Goal: Information Seeking & Learning: Learn about a topic

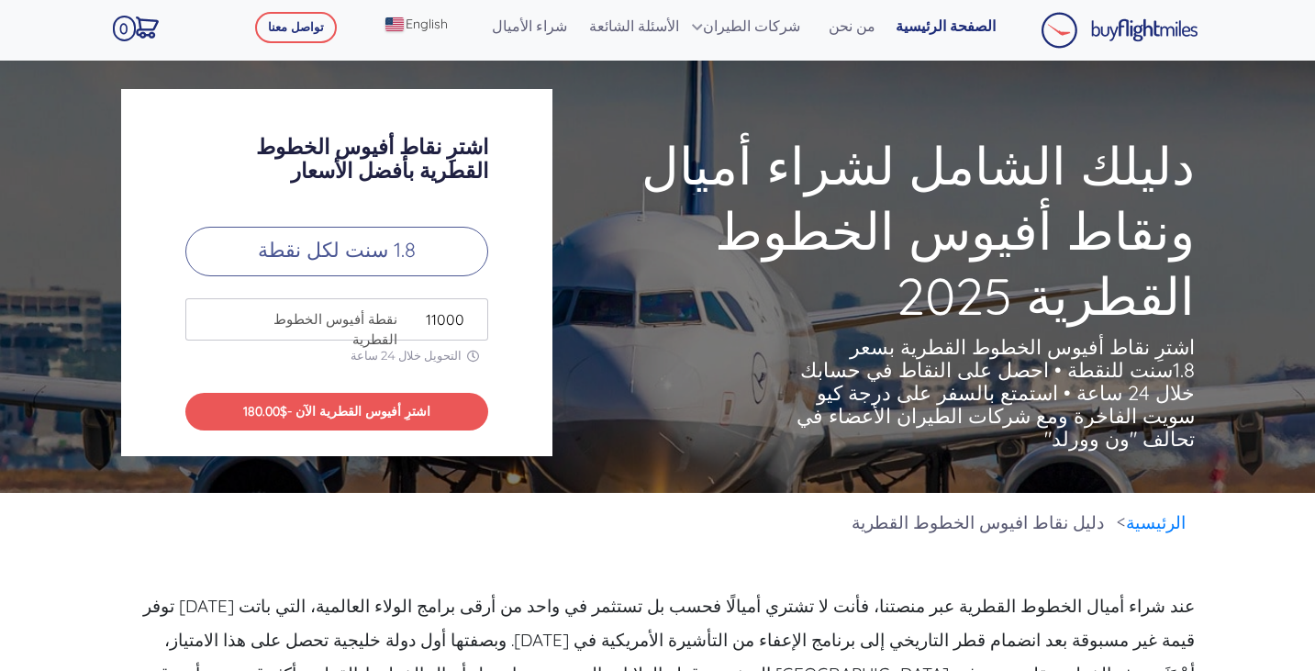
click at [470, 313] on input "11000" at bounding box center [336, 319] width 303 height 42
click at [470, 313] on input "12000" at bounding box center [336, 319] width 303 height 42
click at [470, 313] on input "13000" at bounding box center [336, 319] width 303 height 42
click at [470, 313] on input "14000" at bounding box center [336, 319] width 303 height 42
click at [470, 313] on input "15000" at bounding box center [336, 319] width 303 height 42
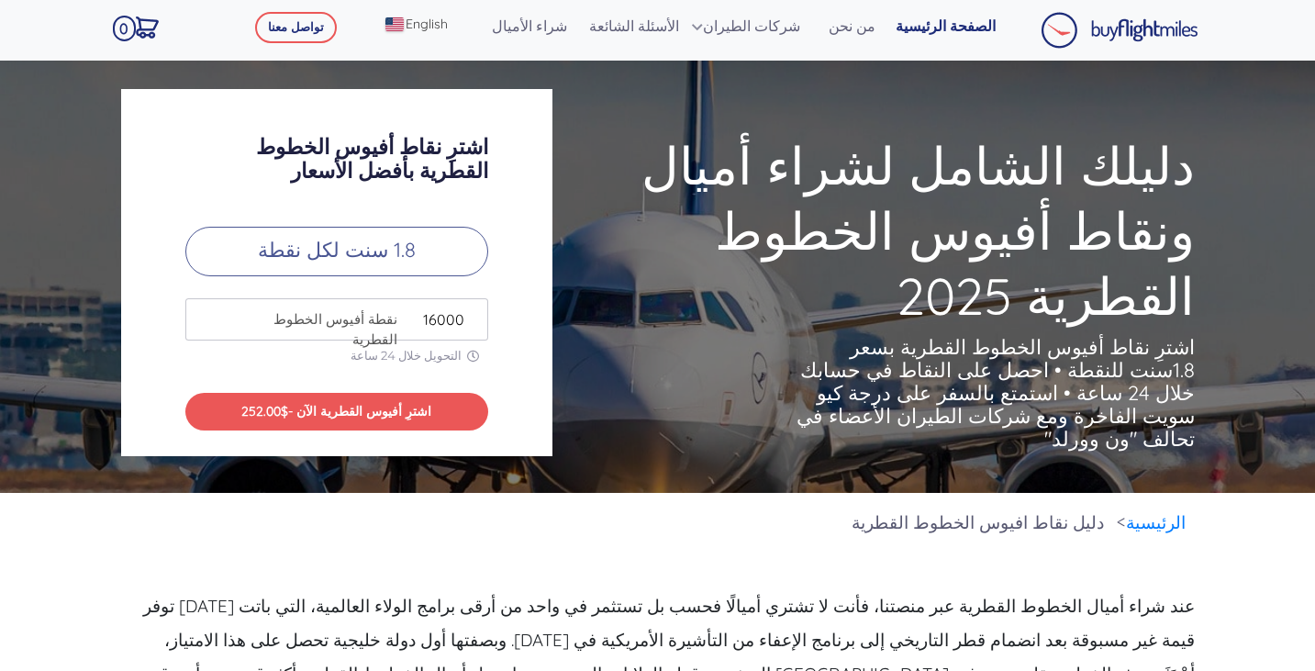
click at [470, 313] on input "16000" at bounding box center [336, 319] width 303 height 42
click at [470, 313] on input "17000" at bounding box center [336, 319] width 303 height 42
click at [470, 313] on input "18000" at bounding box center [336, 319] width 303 height 42
click at [470, 313] on input "19000" at bounding box center [336, 319] width 303 height 42
click at [470, 313] on input "20000" at bounding box center [336, 319] width 303 height 42
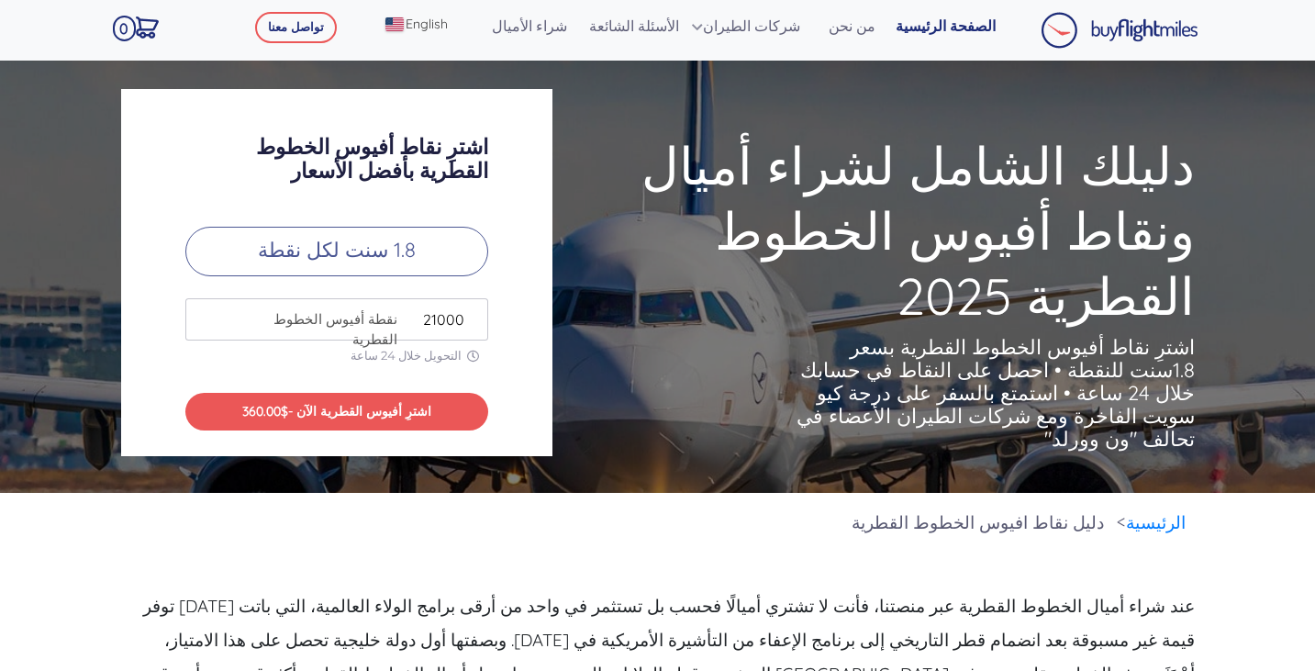
click at [470, 313] on input "21000" at bounding box center [336, 319] width 303 height 42
click at [470, 313] on input "22000" at bounding box center [336, 319] width 303 height 42
click at [470, 313] on input "23000" at bounding box center [336, 319] width 303 height 42
click at [470, 313] on input "24000" at bounding box center [336, 319] width 303 height 42
click at [470, 313] on input "25000" at bounding box center [336, 319] width 303 height 42
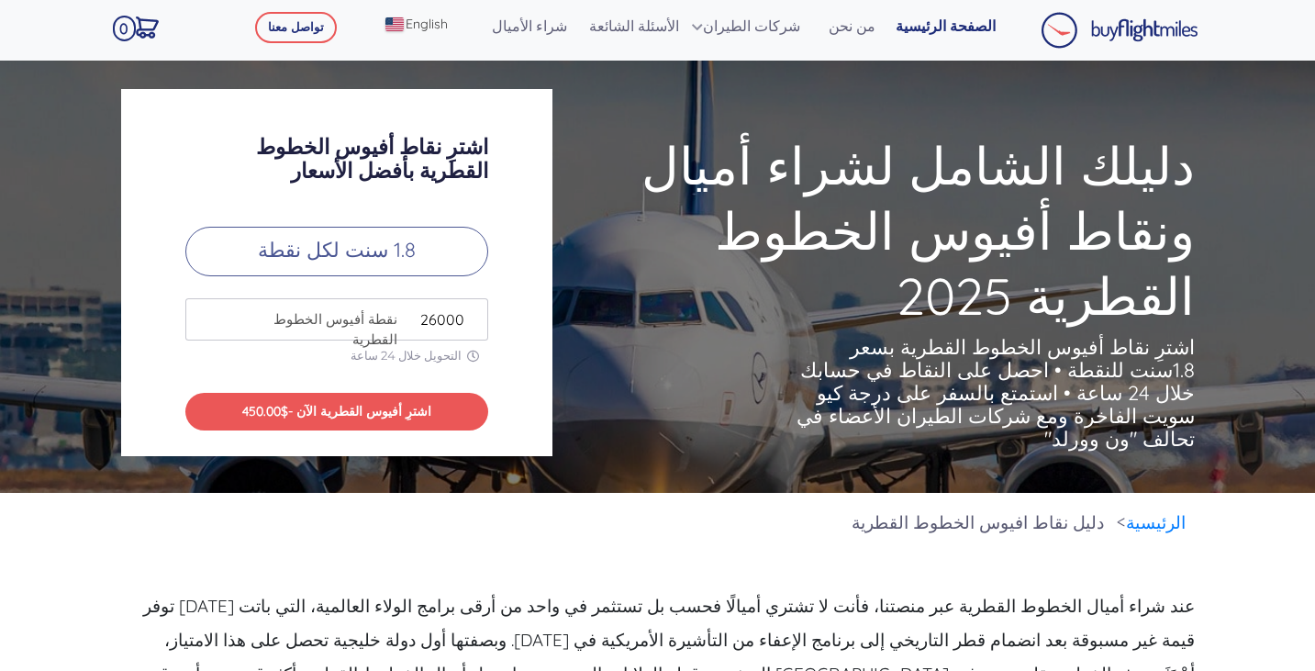
click at [470, 313] on input "26000" at bounding box center [336, 319] width 303 height 42
click at [470, 313] on input "27000" at bounding box center [336, 319] width 303 height 42
click at [470, 313] on input "28000" at bounding box center [336, 319] width 303 height 42
click at [470, 313] on input "29000" at bounding box center [336, 319] width 303 height 42
click at [470, 313] on input "30000" at bounding box center [336, 319] width 303 height 42
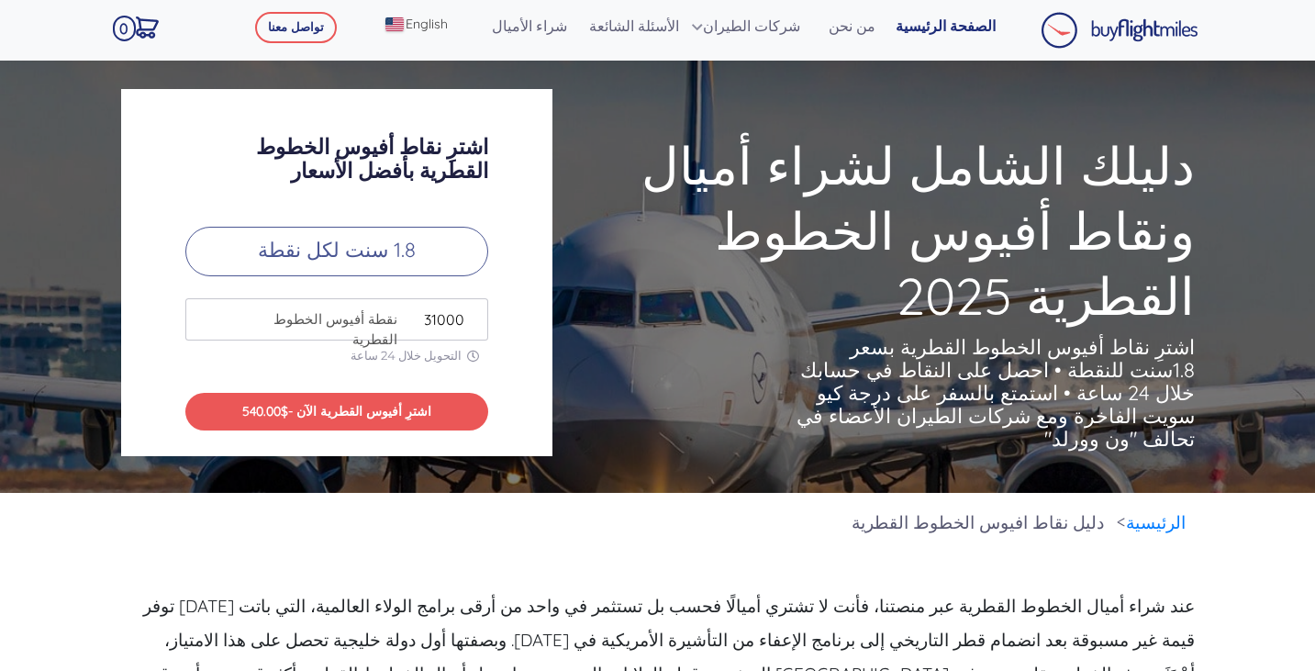
click at [470, 313] on input "31000" at bounding box center [336, 319] width 303 height 42
click at [470, 313] on input "32000" at bounding box center [336, 319] width 303 height 42
click at [470, 313] on input "33000" at bounding box center [336, 319] width 303 height 42
click at [470, 313] on input "34000" at bounding box center [336, 319] width 303 height 42
click at [470, 313] on input "35000" at bounding box center [336, 319] width 303 height 42
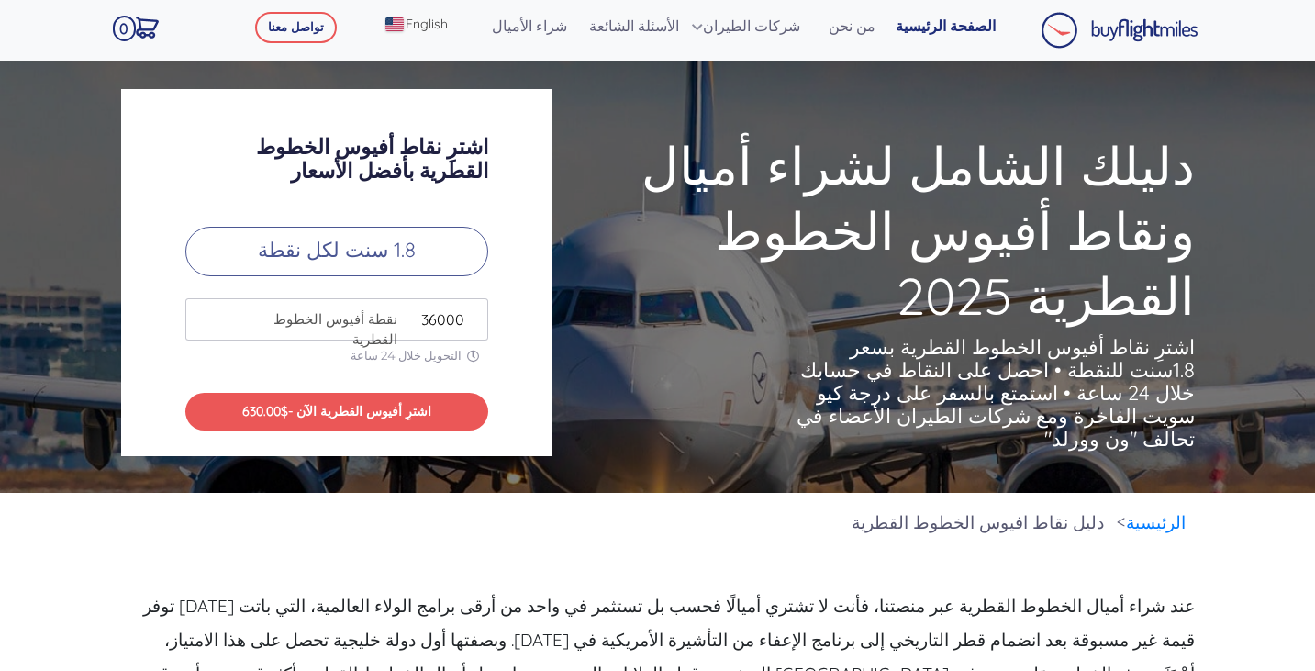
click at [470, 313] on input "36000" at bounding box center [336, 319] width 303 height 42
click at [470, 313] on input "37000" at bounding box center [336, 319] width 303 height 42
click at [470, 313] on input "38000" at bounding box center [336, 319] width 303 height 42
click at [470, 313] on input "39000" at bounding box center [336, 319] width 303 height 42
click at [470, 313] on input "40000" at bounding box center [336, 319] width 303 height 42
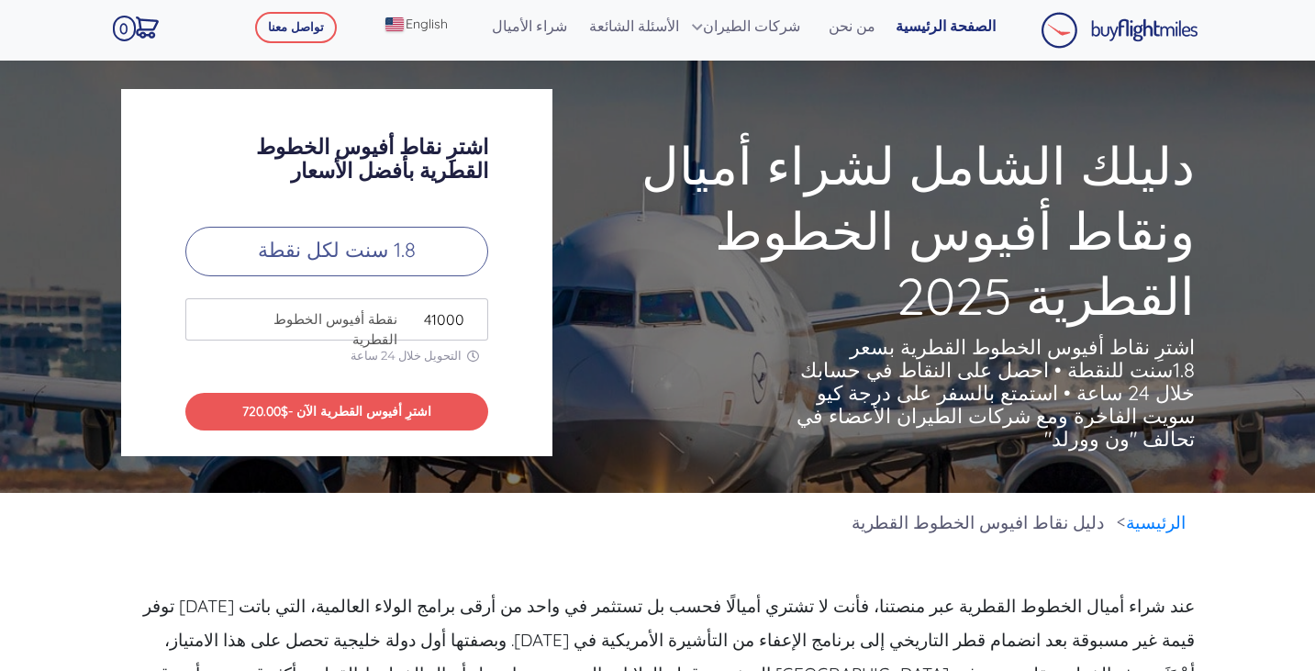
click at [470, 313] on input "41000" at bounding box center [336, 319] width 303 height 42
click at [470, 313] on input "43000" at bounding box center [336, 319] width 303 height 42
click at [470, 313] on input "44000" at bounding box center [336, 319] width 303 height 42
click at [470, 313] on input "45000" at bounding box center [336, 319] width 303 height 42
click at [470, 313] on input "46000" at bounding box center [336, 319] width 303 height 42
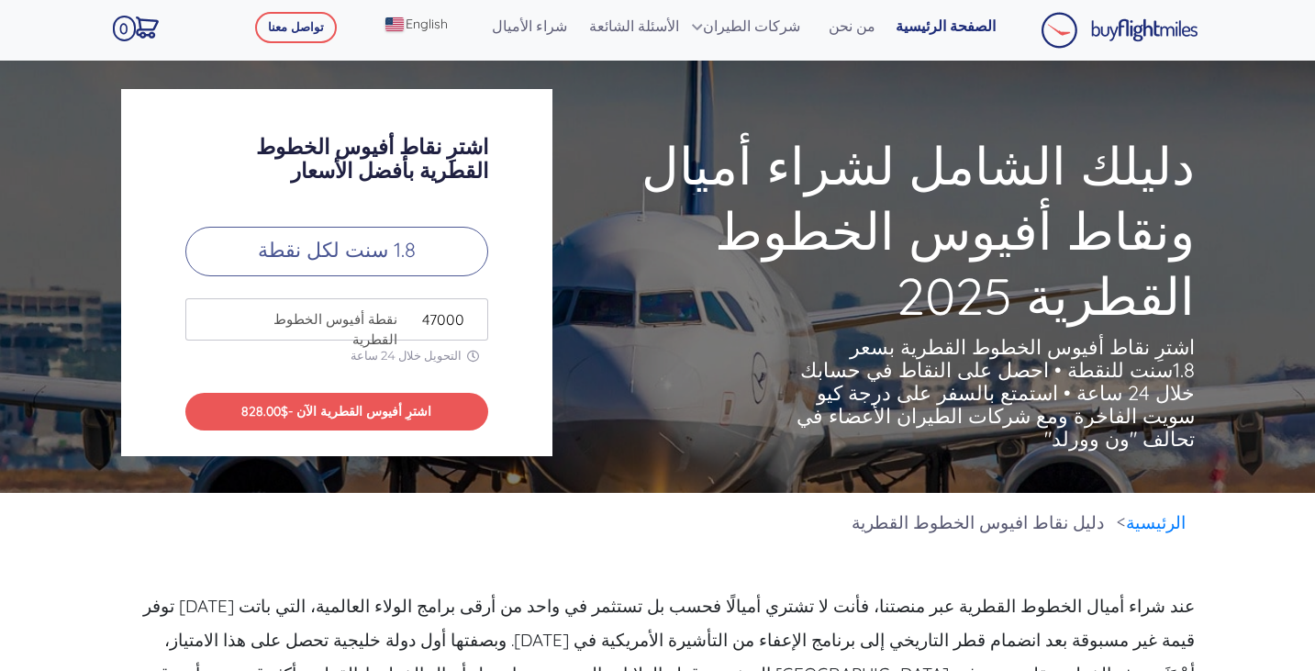
click at [470, 313] on input "47000" at bounding box center [336, 319] width 303 height 42
click at [470, 313] on input "48000" at bounding box center [336, 319] width 303 height 42
click at [470, 313] on input "49000" at bounding box center [336, 319] width 303 height 42
click at [470, 313] on input "50000" at bounding box center [336, 319] width 303 height 42
click at [470, 313] on input "51000" at bounding box center [336, 319] width 303 height 42
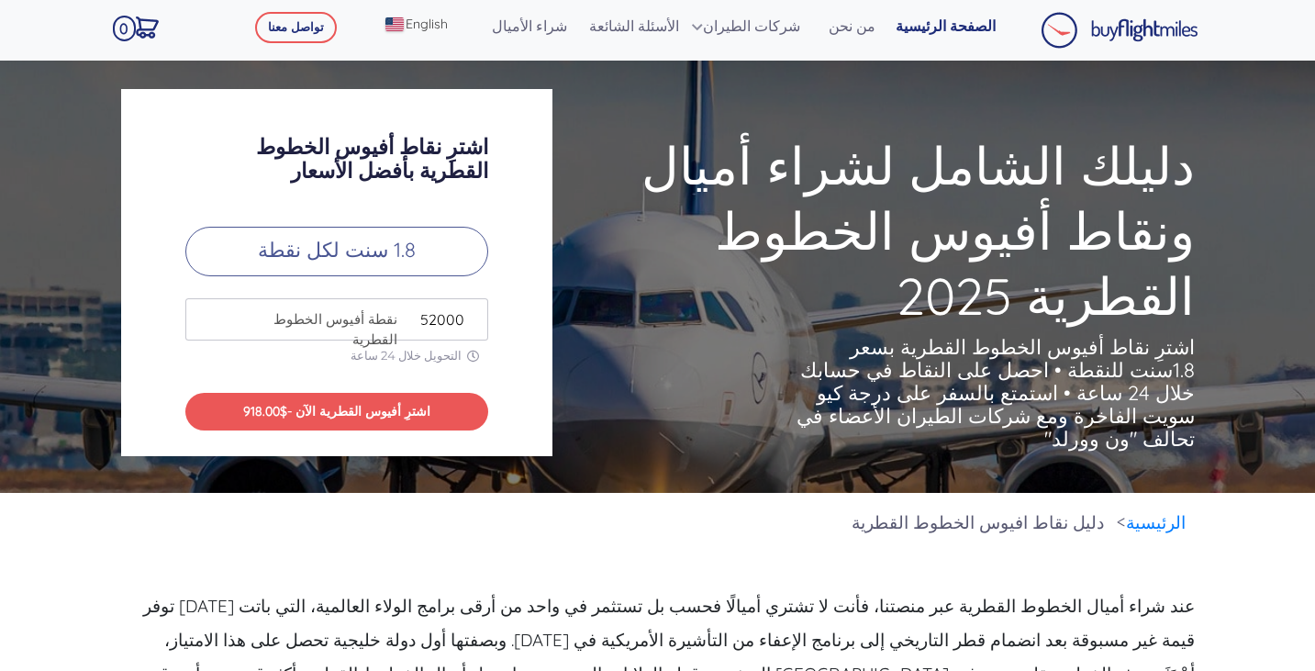
click at [470, 313] on input "52000" at bounding box center [336, 319] width 303 height 42
click at [470, 313] on input "53000" at bounding box center [336, 319] width 303 height 42
click at [470, 313] on input "54000" at bounding box center [336, 319] width 303 height 42
click at [470, 313] on input "55000" at bounding box center [336, 319] width 303 height 42
click at [470, 313] on input "56000" at bounding box center [336, 319] width 303 height 42
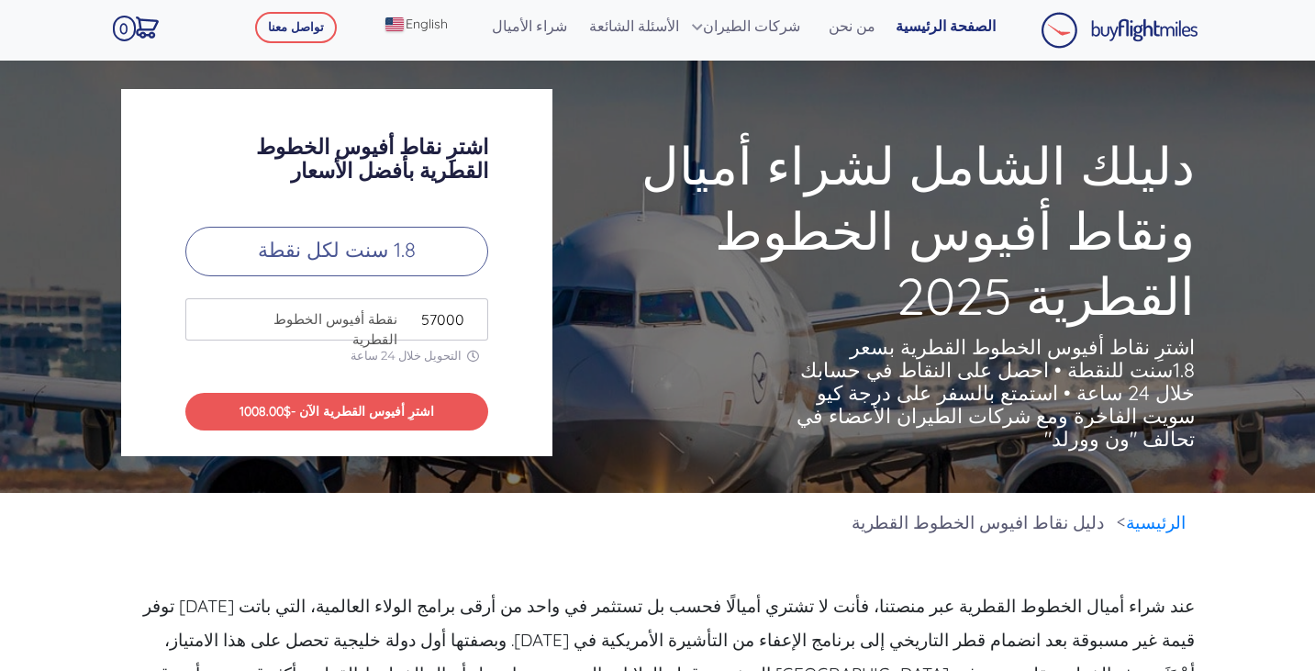
click at [470, 313] on input "57000" at bounding box center [336, 319] width 303 height 42
click at [470, 313] on input "58000" at bounding box center [336, 319] width 303 height 42
click at [470, 313] on input "59000" at bounding box center [336, 319] width 303 height 42
type input "60000"
click at [470, 313] on input "60000" at bounding box center [336, 319] width 303 height 42
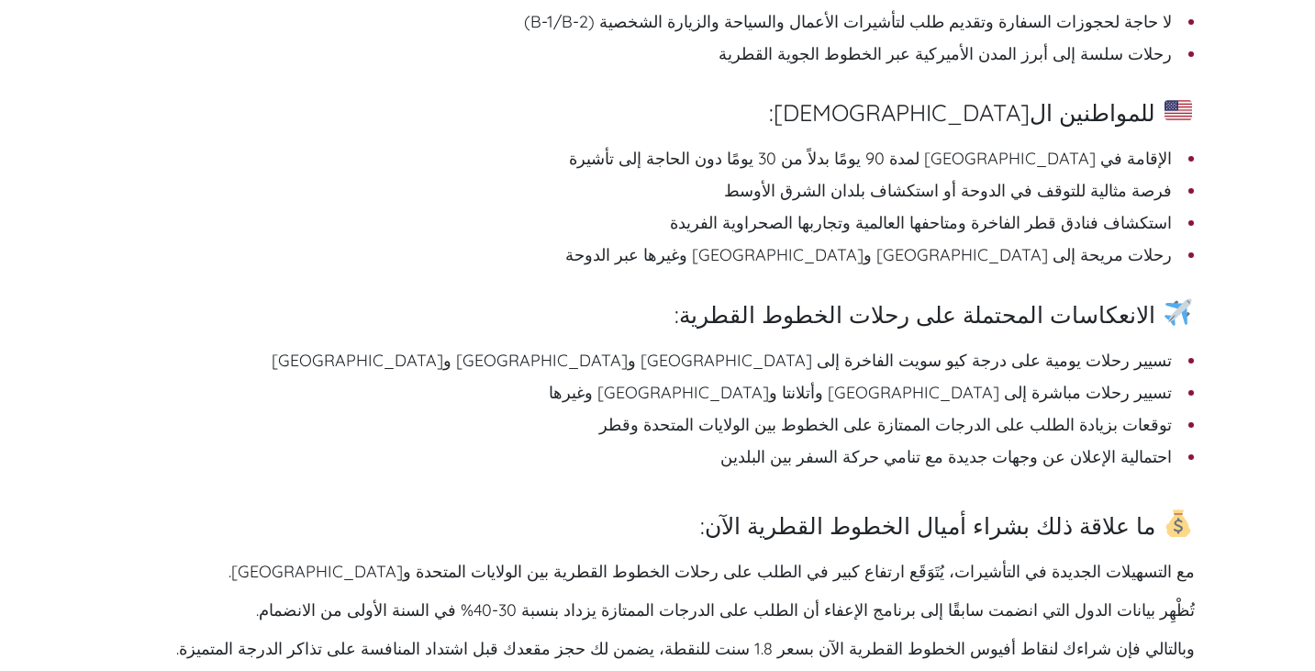
scroll to position [2179, 0]
